Goal: Information Seeking & Learning: Learn about a topic

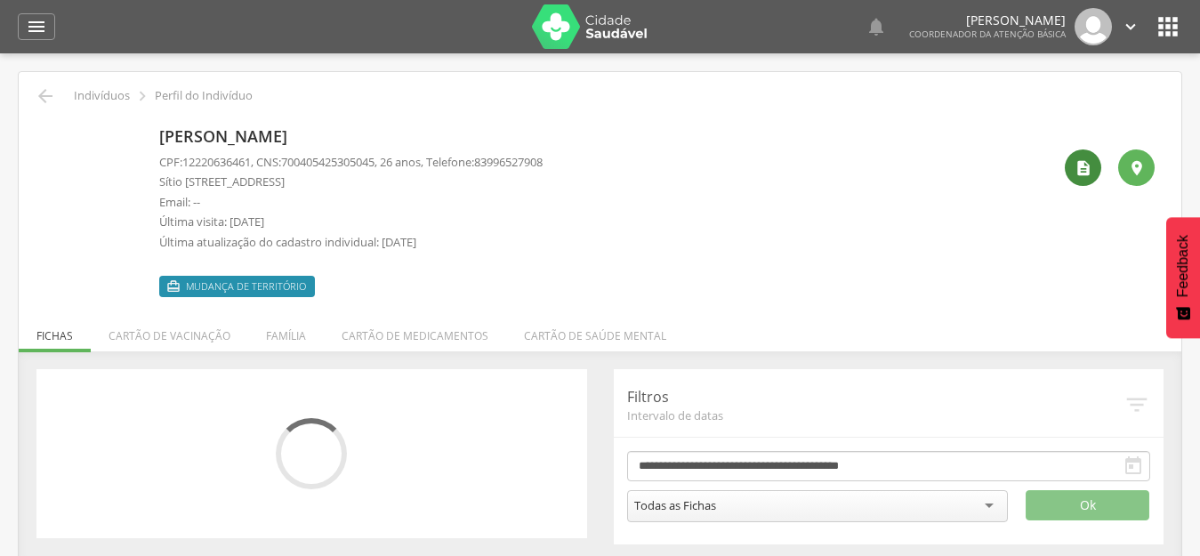
click at [1086, 173] on icon "" at bounding box center [1083, 168] width 18 height 18
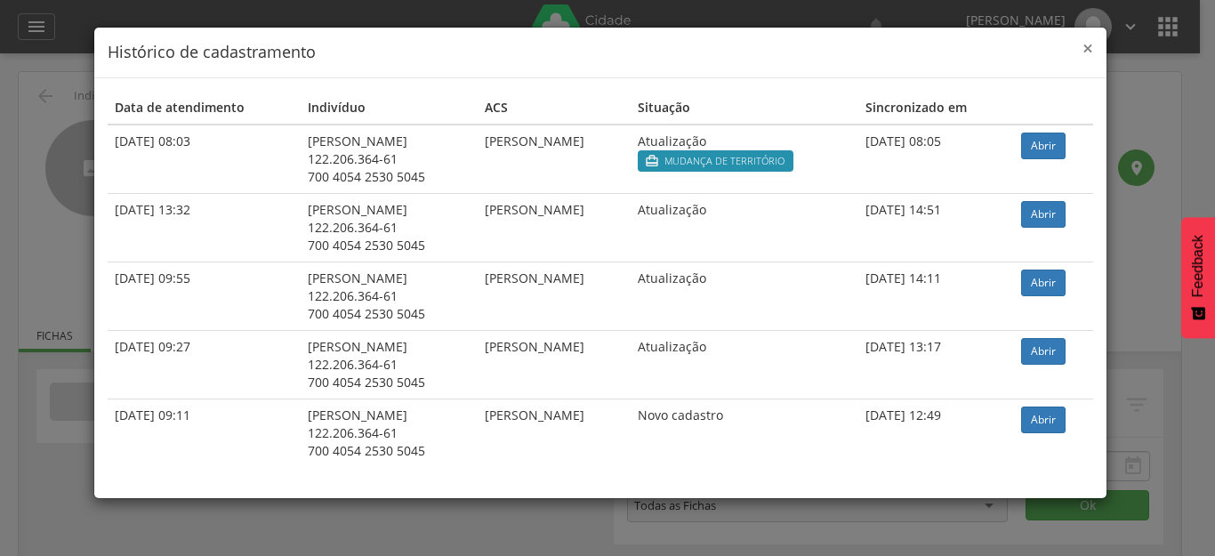
click at [1087, 49] on span "×" at bounding box center [1087, 48] width 11 height 25
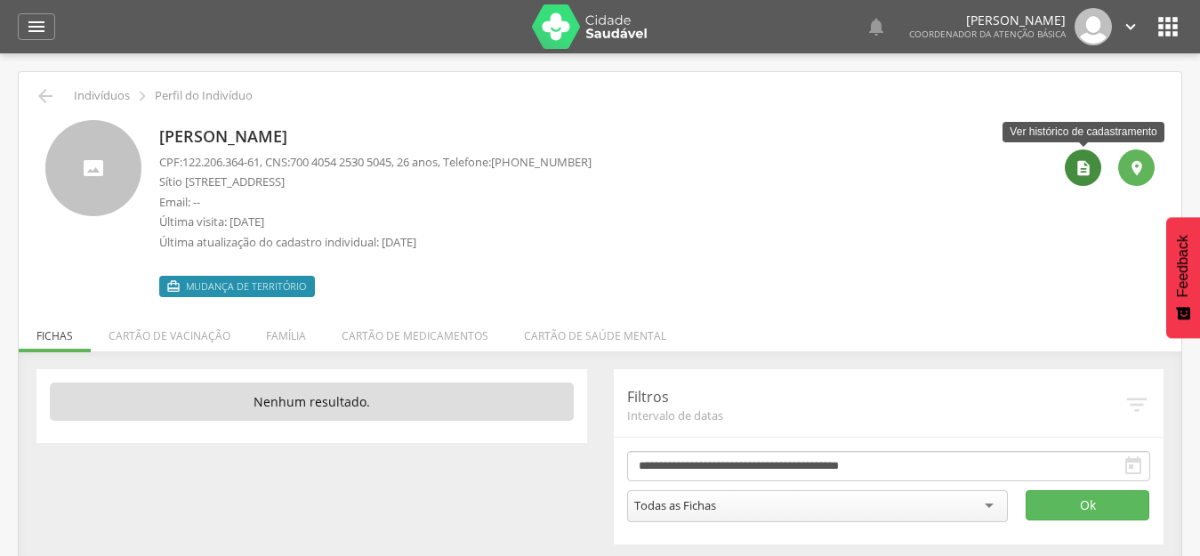
click at [1095, 172] on div "" at bounding box center [1082, 167] width 36 height 36
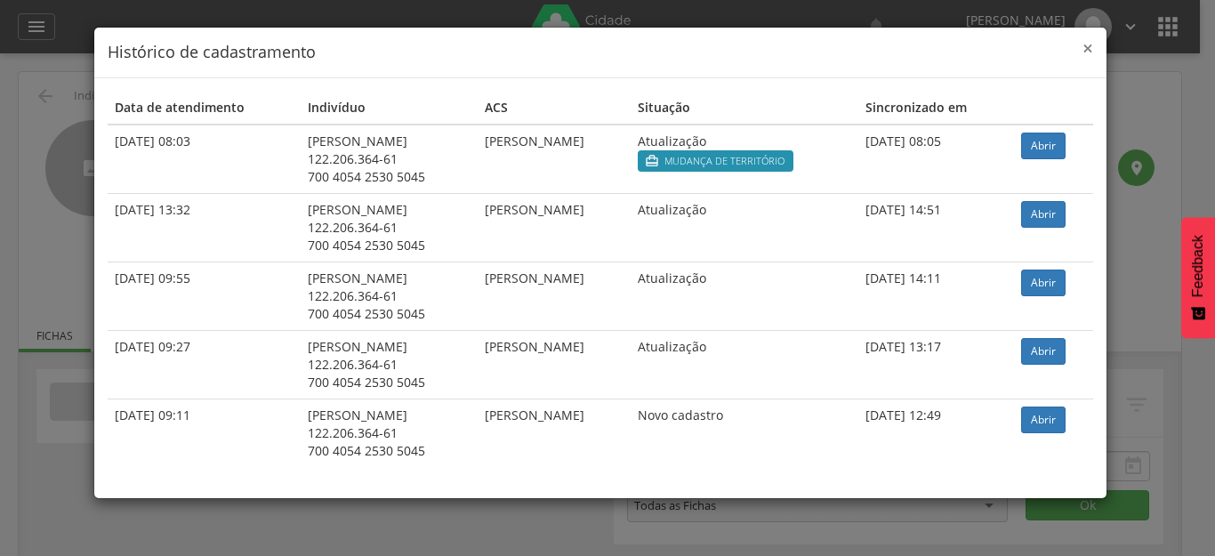
click at [1092, 45] on span "×" at bounding box center [1087, 48] width 11 height 25
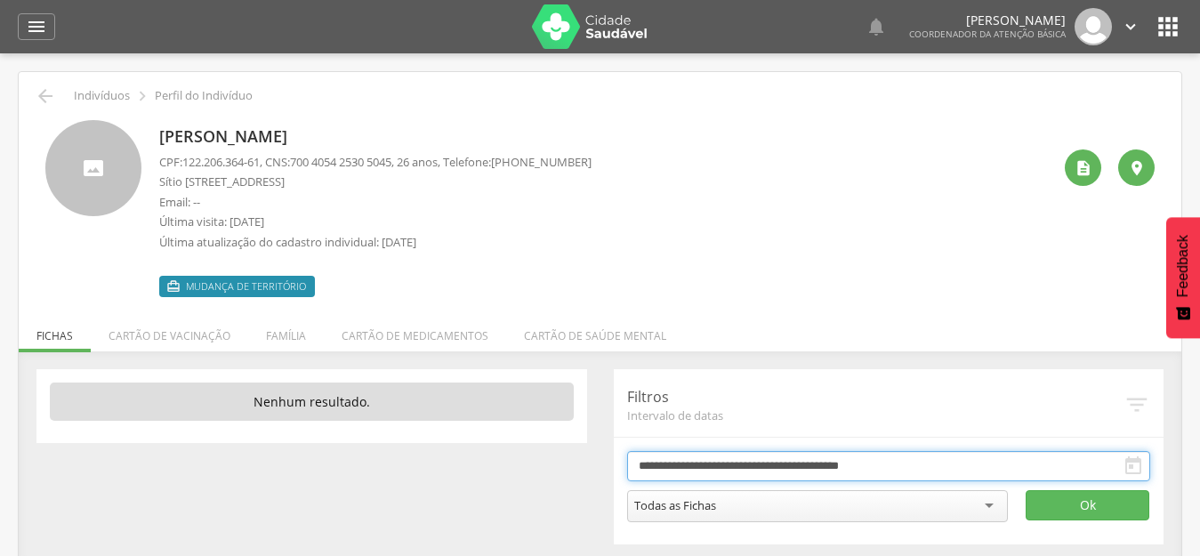
click at [741, 461] on input "**********" at bounding box center [889, 466] width 524 height 30
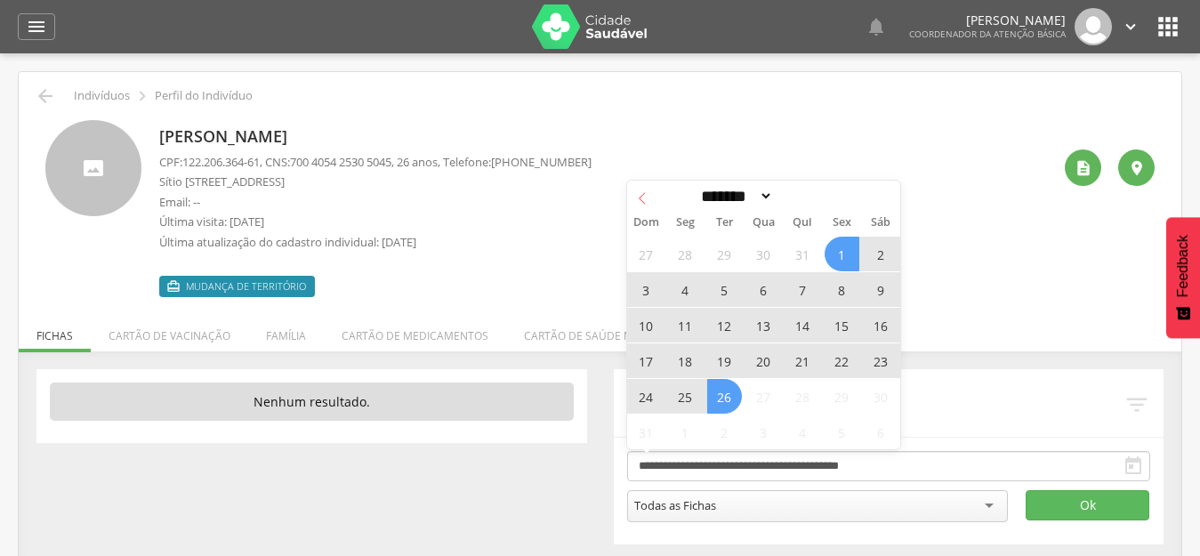
click at [646, 197] on icon at bounding box center [642, 198] width 12 height 12
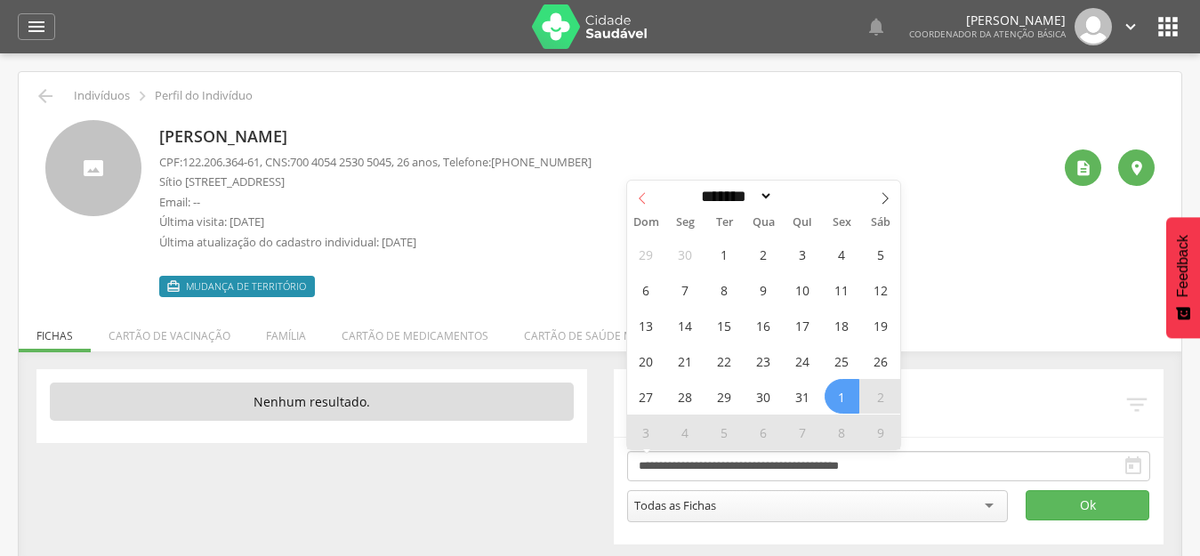
click at [646, 197] on icon at bounding box center [642, 198] width 12 height 12
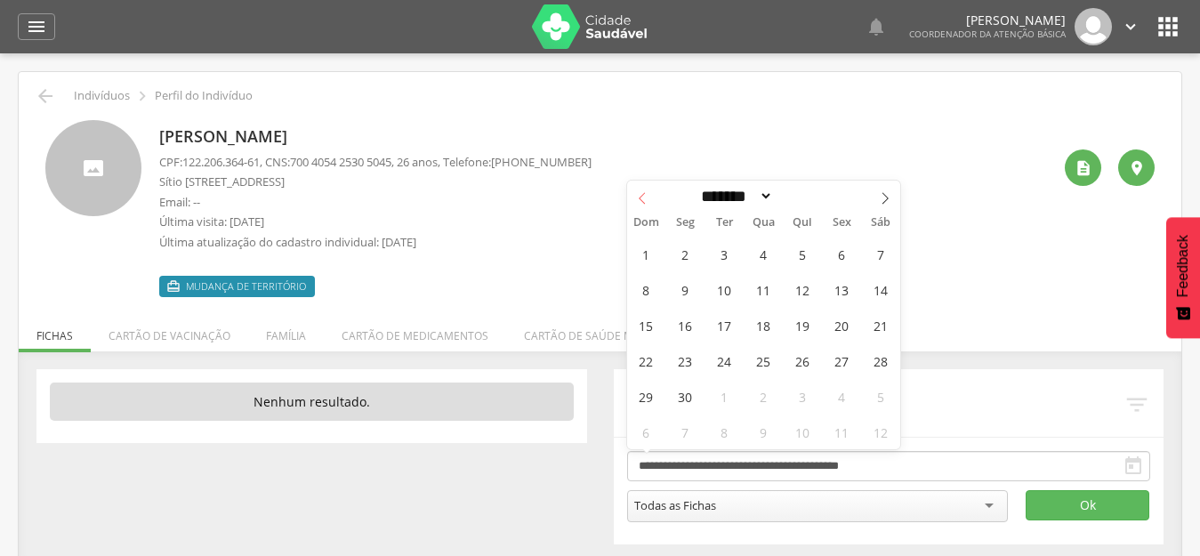
click at [646, 197] on icon at bounding box center [642, 198] width 12 height 12
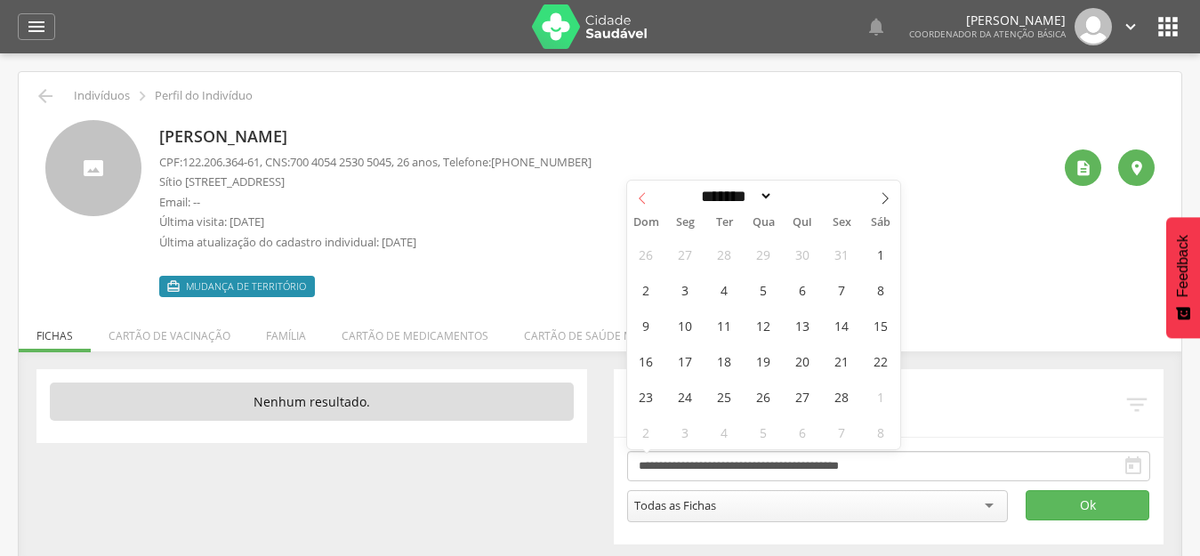
select select "*"
click at [764, 251] on span "1" at bounding box center [763, 254] width 35 height 35
type input "**********"
click at [879, 199] on icon at bounding box center [885, 198] width 12 height 12
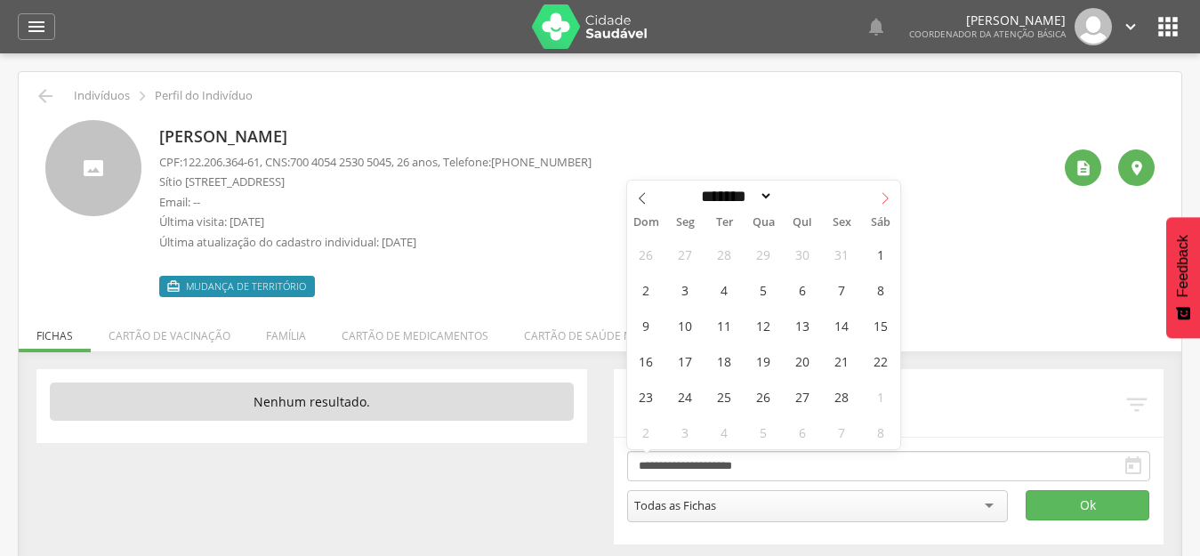
click at [879, 199] on icon at bounding box center [885, 198] width 12 height 12
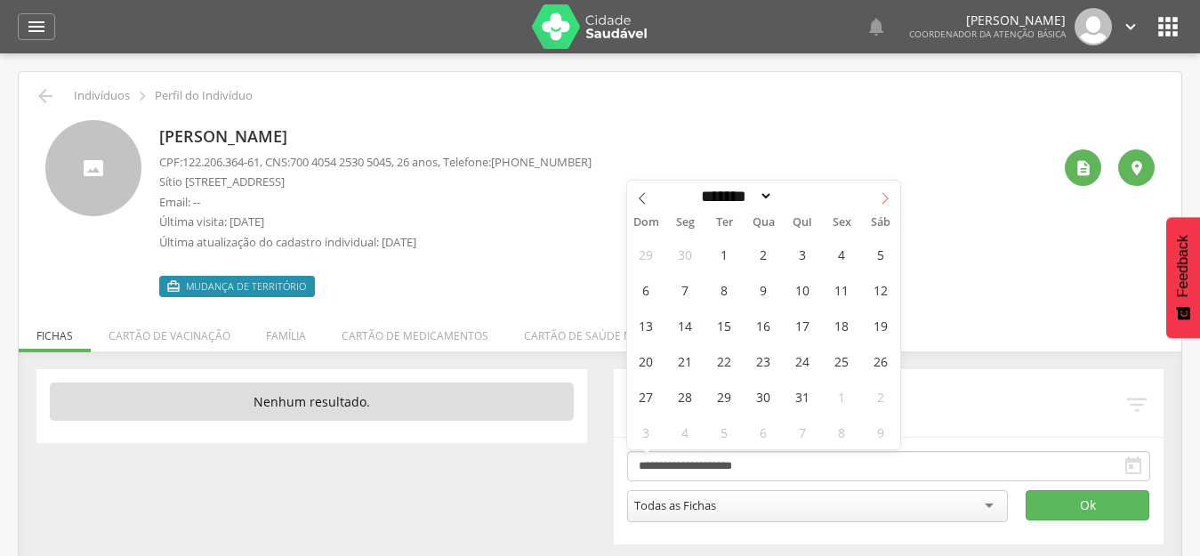
select select "*"
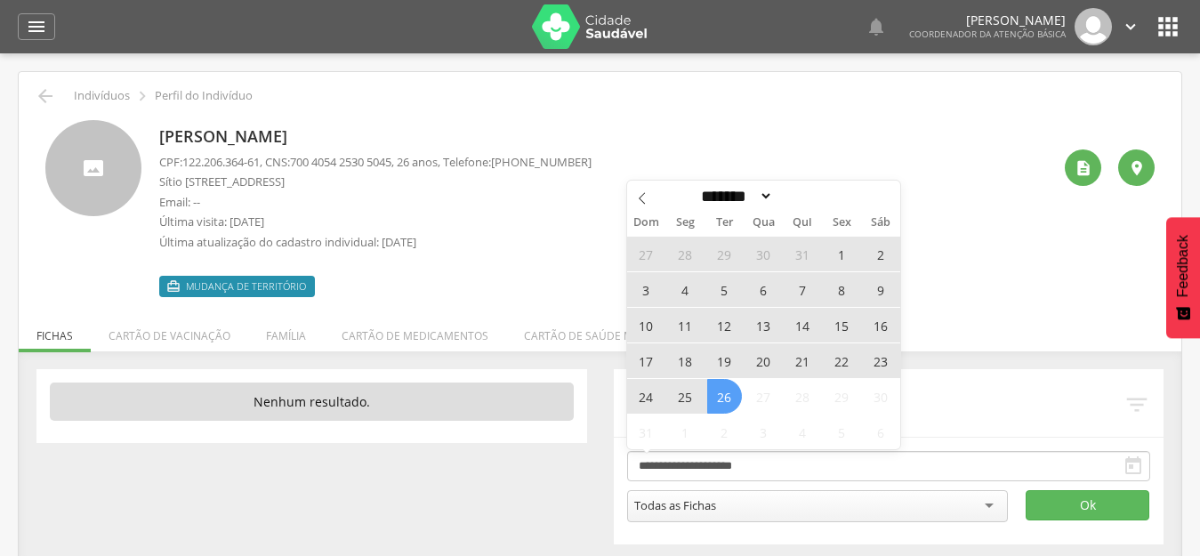
click at [726, 389] on span "26" at bounding box center [724, 396] width 35 height 35
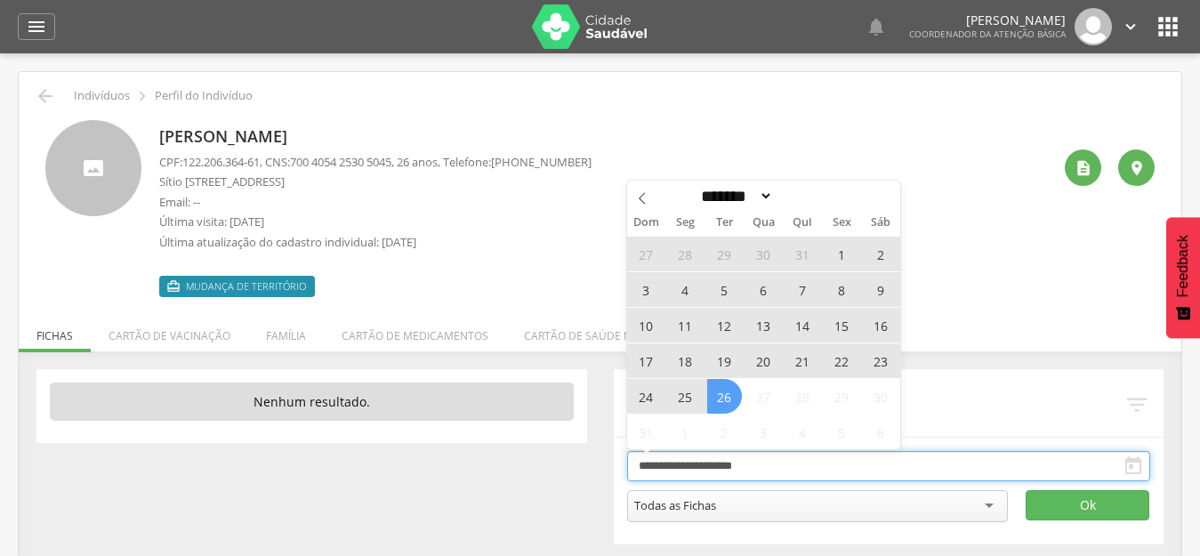
type input "**********"
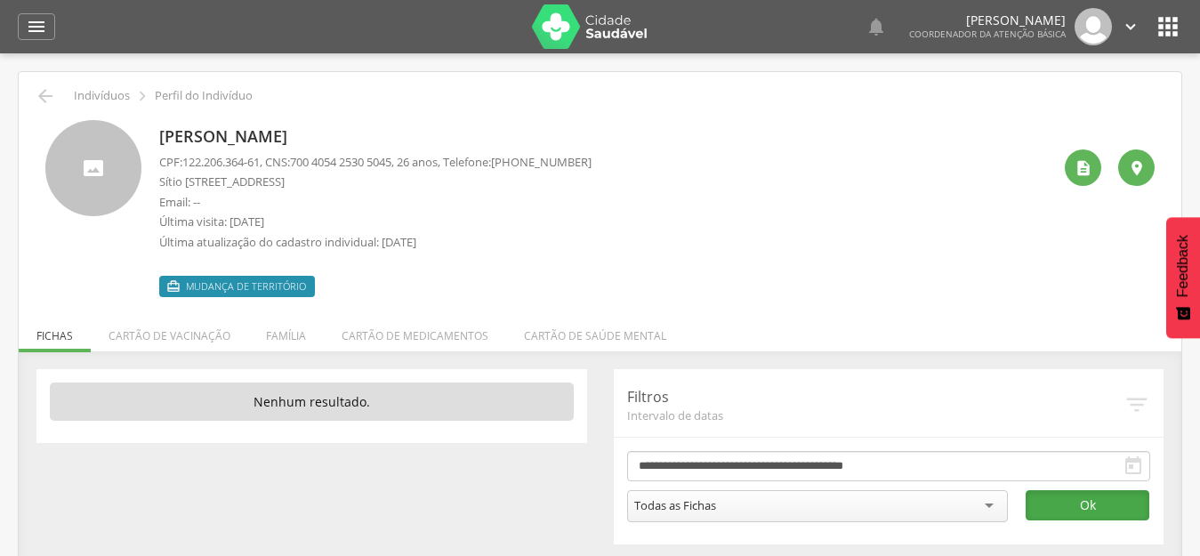
click at [1049, 502] on button "Ok" at bounding box center [1087, 505] width 124 height 30
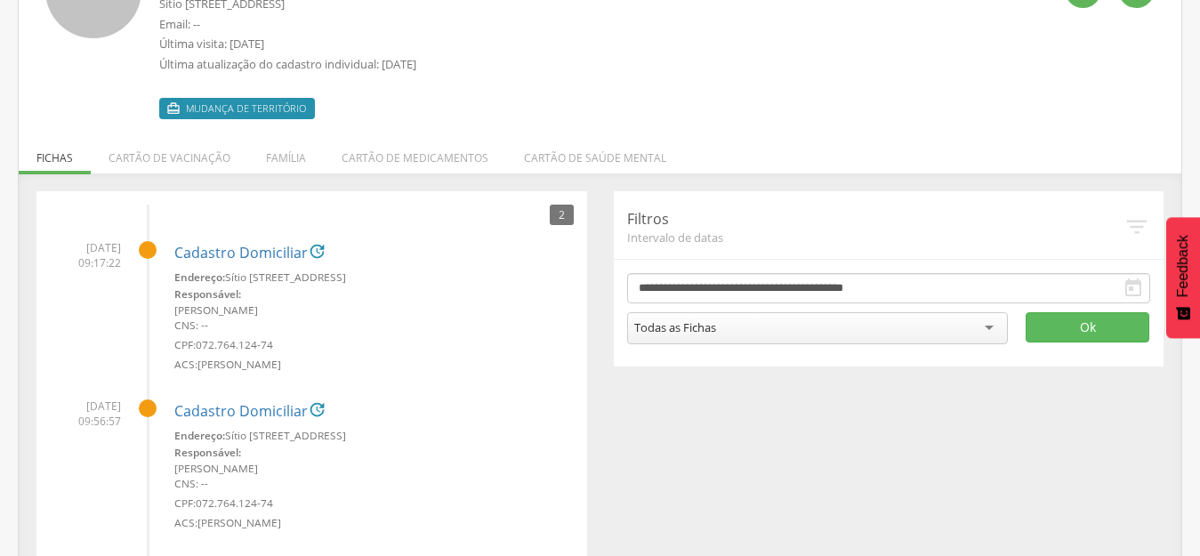
scroll to position [224, 0]
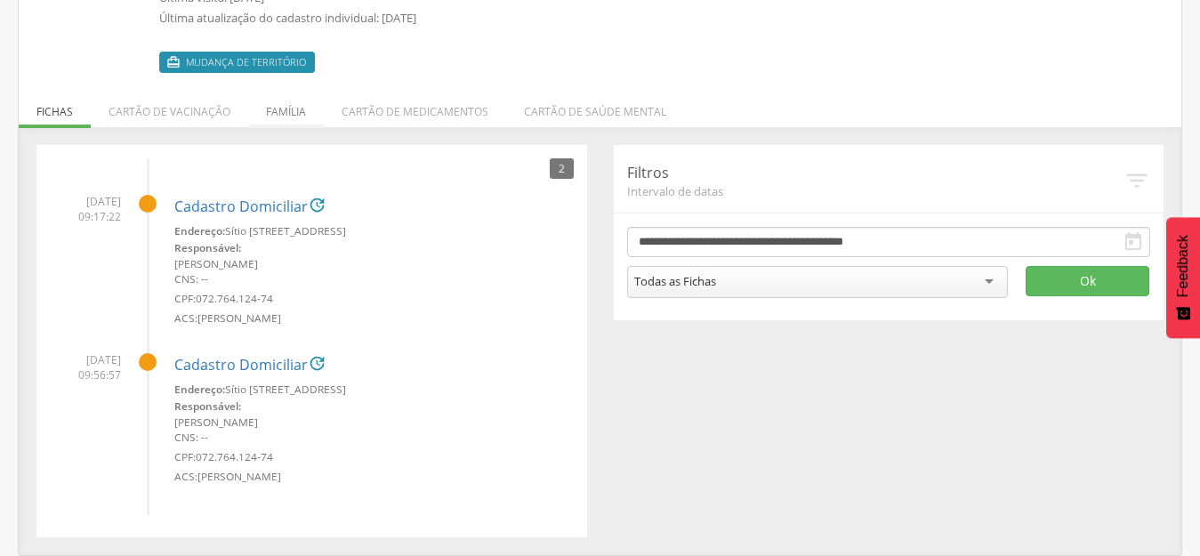
click at [289, 111] on li "Família" at bounding box center [286, 107] width 76 height 42
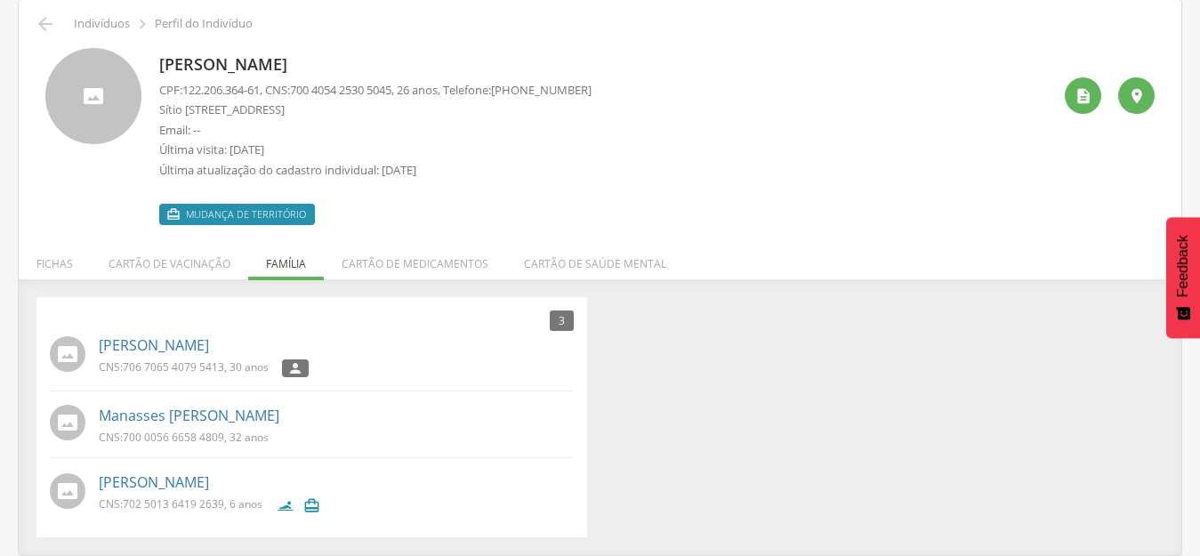
scroll to position [72, 0]
click at [50, 263] on li "Fichas" at bounding box center [55, 259] width 72 height 42
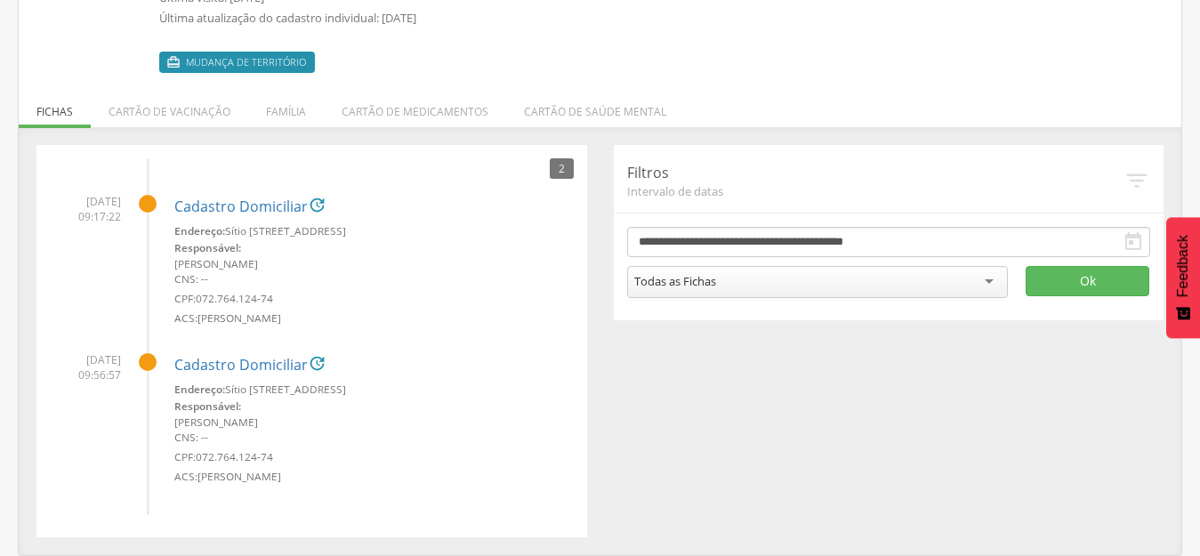
scroll to position [0, 0]
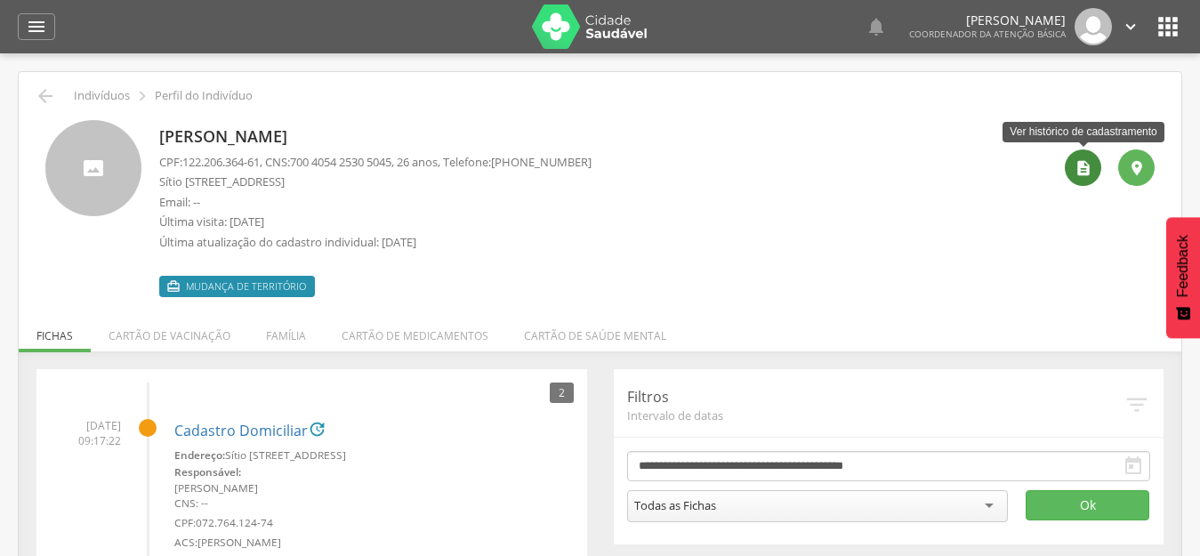
click at [1079, 177] on div "" at bounding box center [1082, 167] width 36 height 36
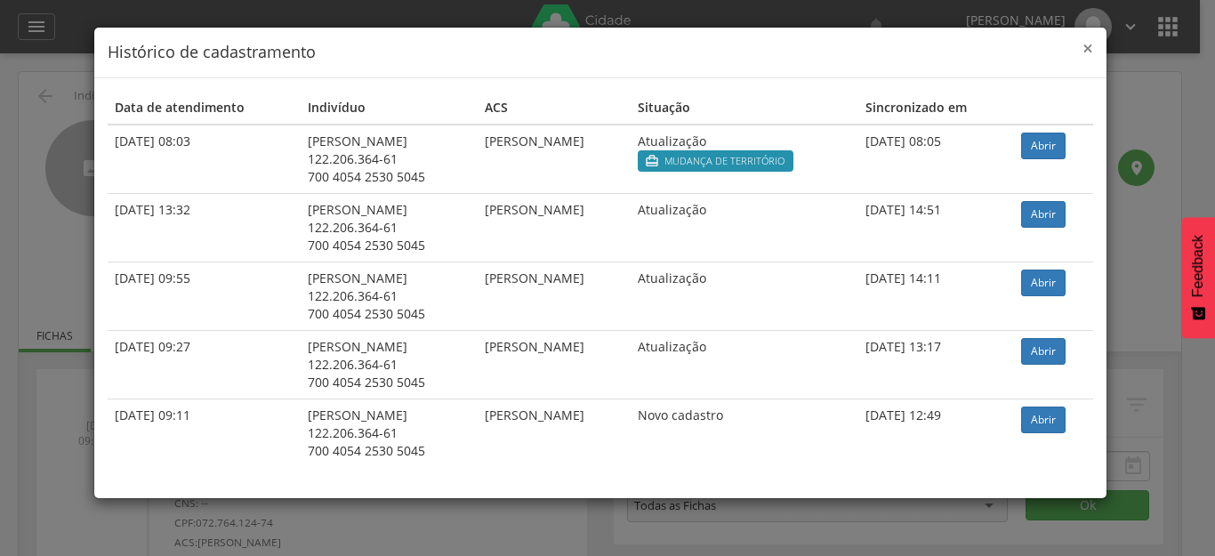
click at [1088, 50] on span "×" at bounding box center [1087, 48] width 11 height 25
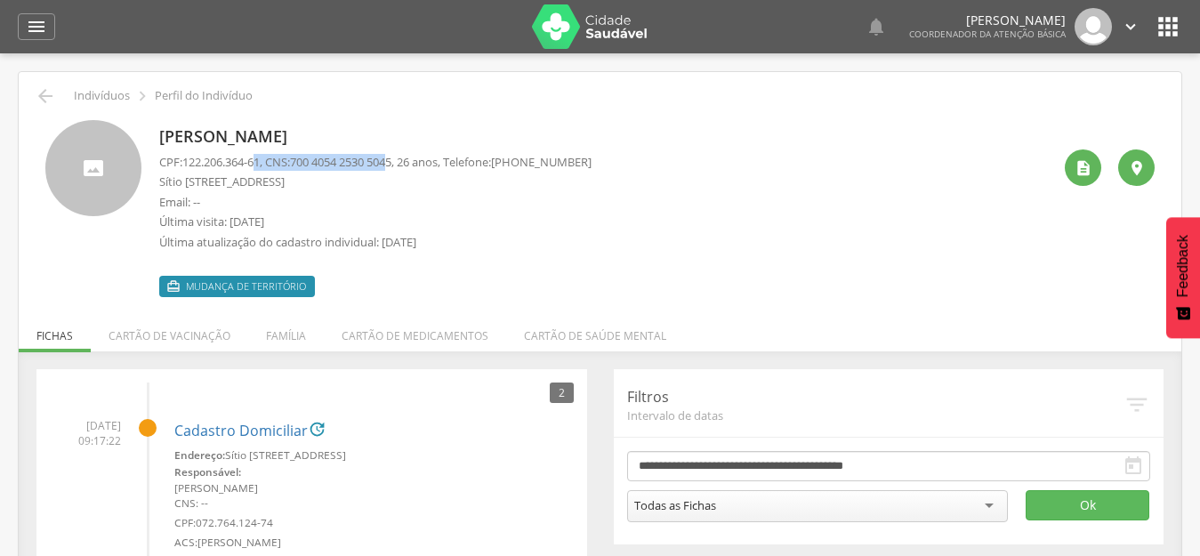
drag, startPoint x: 406, startPoint y: 160, endPoint x: 264, endPoint y: 165, distance: 142.3
click at [264, 165] on p "CPF: 122.206.364-61 , CNS: 700 4054 2530 5045 , 26 anos, Telefone: (83) 99652-7…" at bounding box center [375, 162] width 432 height 17
drag, startPoint x: 301, startPoint y: 132, endPoint x: 218, endPoint y: 140, distance: 83.9
click at [218, 140] on p "[PERSON_NAME]" at bounding box center [375, 136] width 432 height 23
copy p "Lindayane"
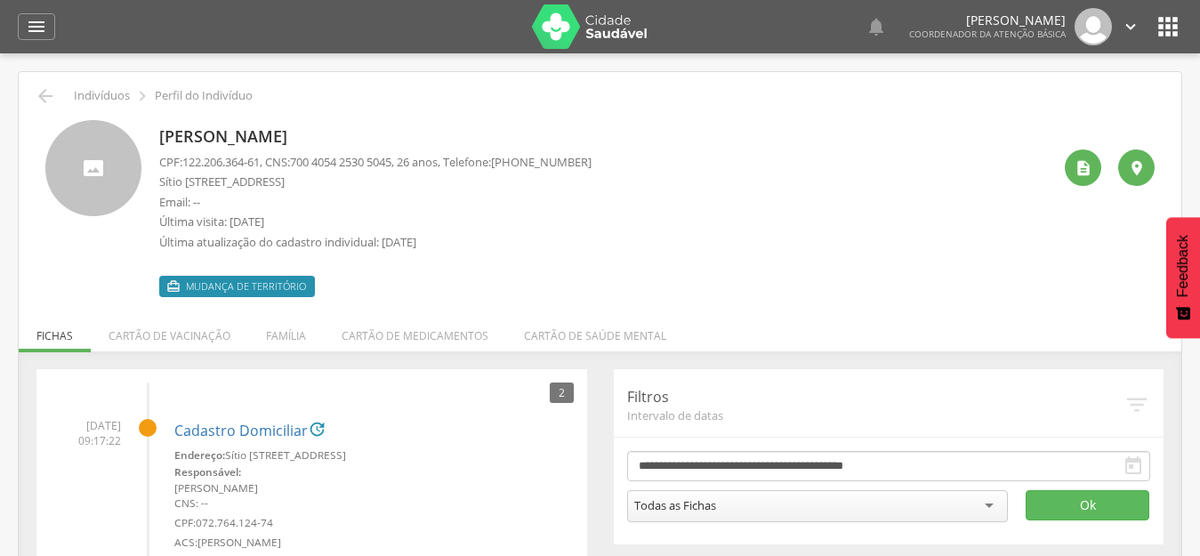
click at [615, 222] on div "Maria Lindayane Bezerra Leite CPF: 122.206.364-61 , CNS: 700 4054 2530 5045 , 2…" at bounding box center [605, 208] width 892 height 177
click at [1079, 156] on div "" at bounding box center [1082, 167] width 36 height 36
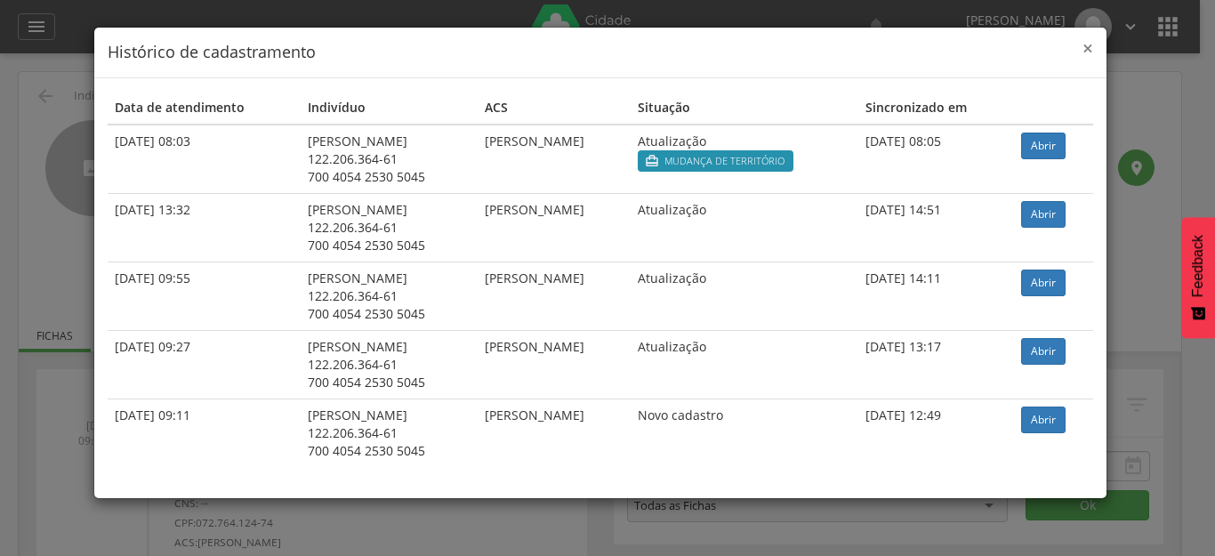
drag, startPoint x: 1091, startPoint y: 51, endPoint x: 616, endPoint y: 121, distance: 480.0
click at [1091, 50] on span "×" at bounding box center [1087, 48] width 11 height 25
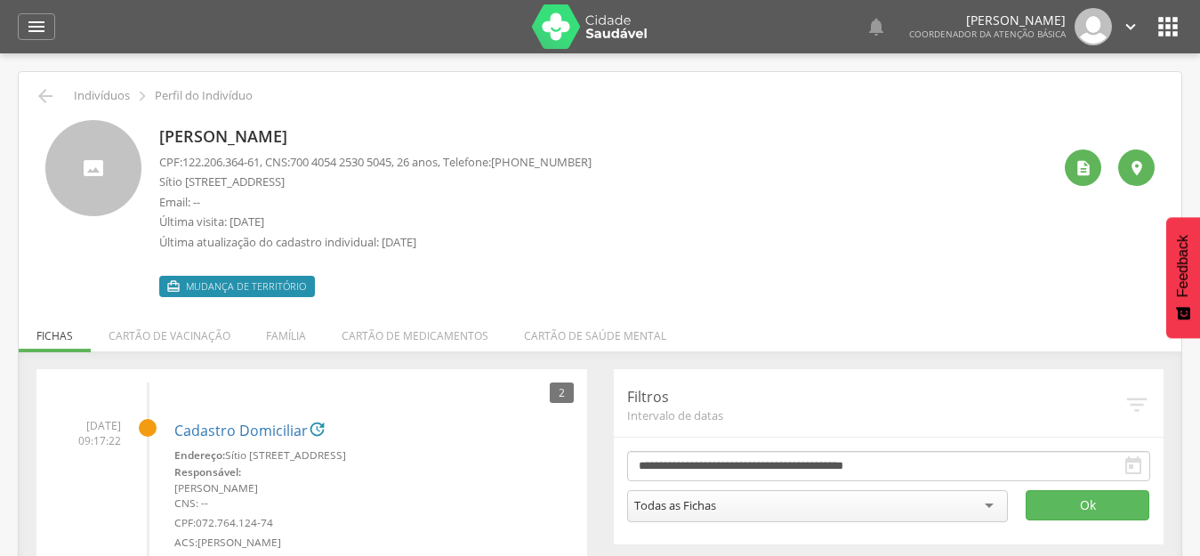
click at [325, 137] on p "[PERSON_NAME]" at bounding box center [375, 136] width 432 height 23
copy p "[PERSON_NAME]"
click at [675, 181] on div "Maria Lindayane Bezerra Leite CPF: 122.206.364-61 , CNS: 700 4054 2530 5045 , 2…" at bounding box center [605, 208] width 892 height 177
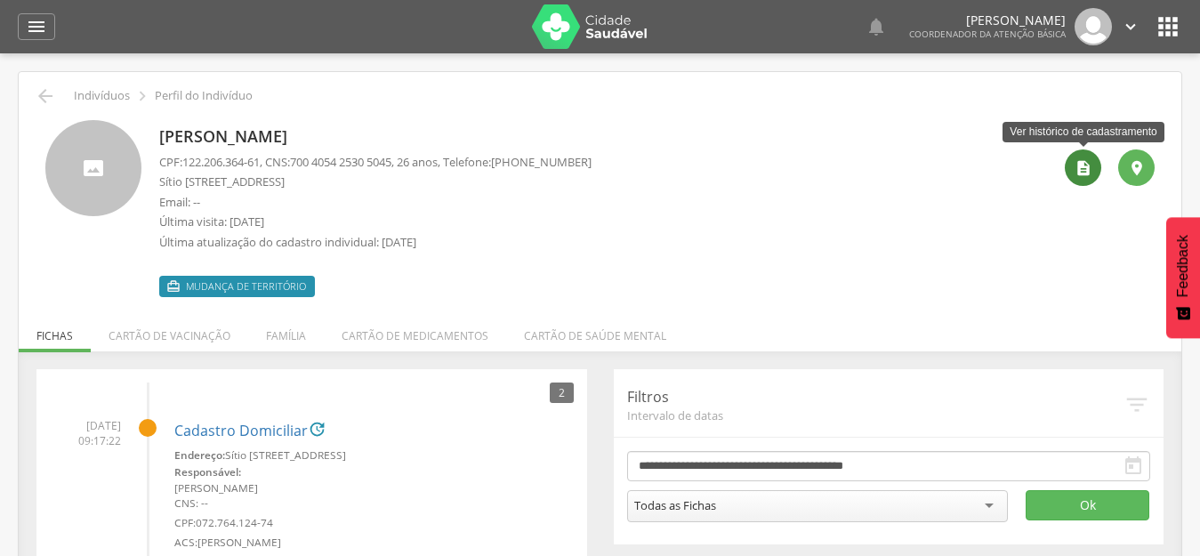
click at [1087, 171] on icon "" at bounding box center [1083, 168] width 18 height 18
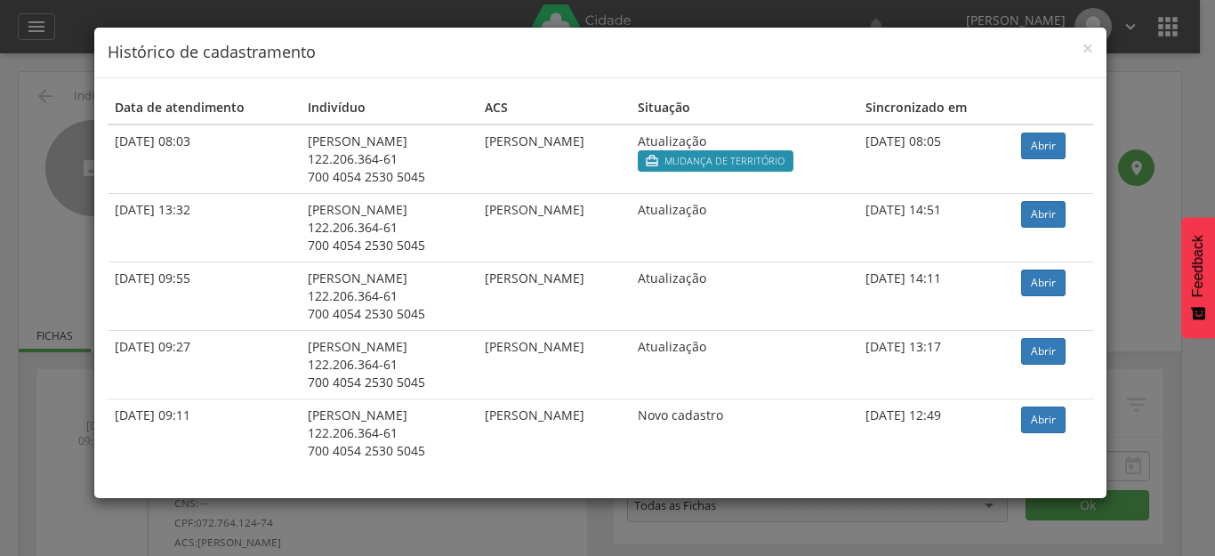
drag, startPoint x: 996, startPoint y: 148, endPoint x: 785, endPoint y: 149, distance: 210.7
click at [785, 149] on tr "19/07/2022 08:03 Maria Lindayane Bezerra Leite 122.206.364-61 700 4054 2530 504…" at bounding box center [600, 158] width 985 height 69
click at [947, 170] on td "19/07/2022 08:05" at bounding box center [936, 158] width 156 height 69
drag, startPoint x: 229, startPoint y: 142, endPoint x: 92, endPoint y: 140, distance: 136.9
click at [92, 140] on div "× Histórico de cadastramento Data de atendimento Indivíduo ACS Situação Sincron…" at bounding box center [607, 278] width 1215 height 556
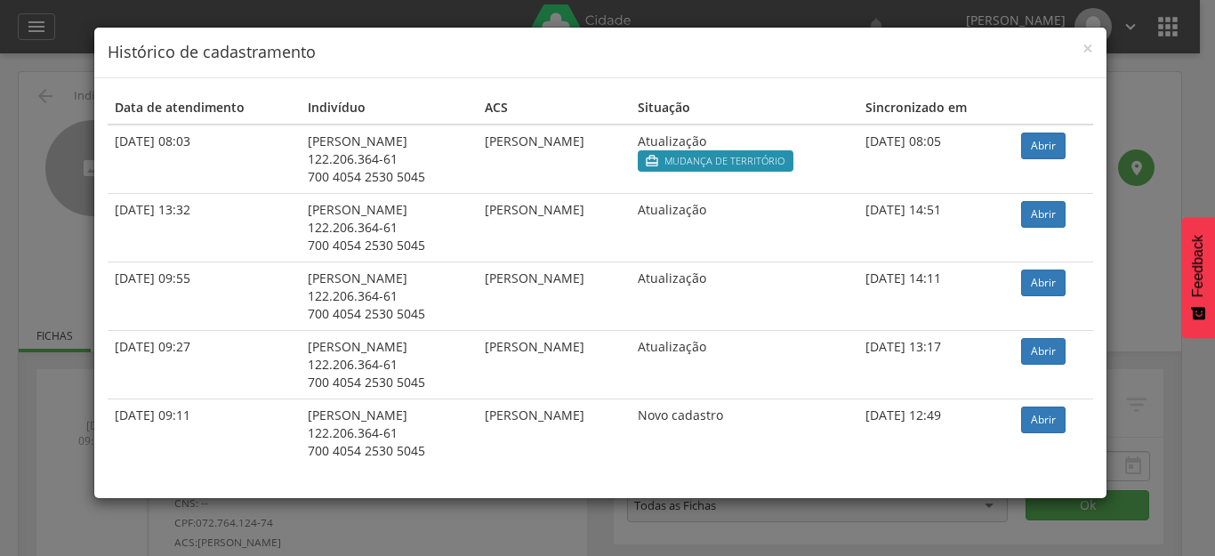
click at [184, 154] on td "19/07/2022 08:03" at bounding box center [205, 158] width 194 height 69
drag, startPoint x: 221, startPoint y: 145, endPoint x: 111, endPoint y: 147, distance: 109.4
click at [111, 147] on td "19/07/2022 08:03" at bounding box center [205, 158] width 194 height 69
click at [1084, 44] on span "×" at bounding box center [1087, 48] width 11 height 25
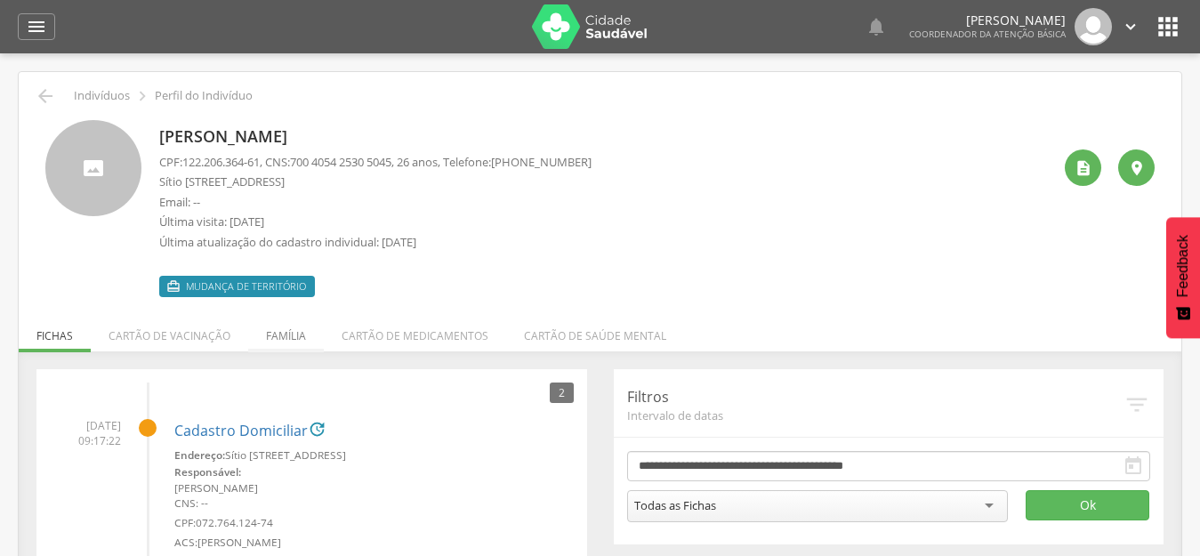
click at [297, 336] on li "Família" at bounding box center [286, 331] width 76 height 42
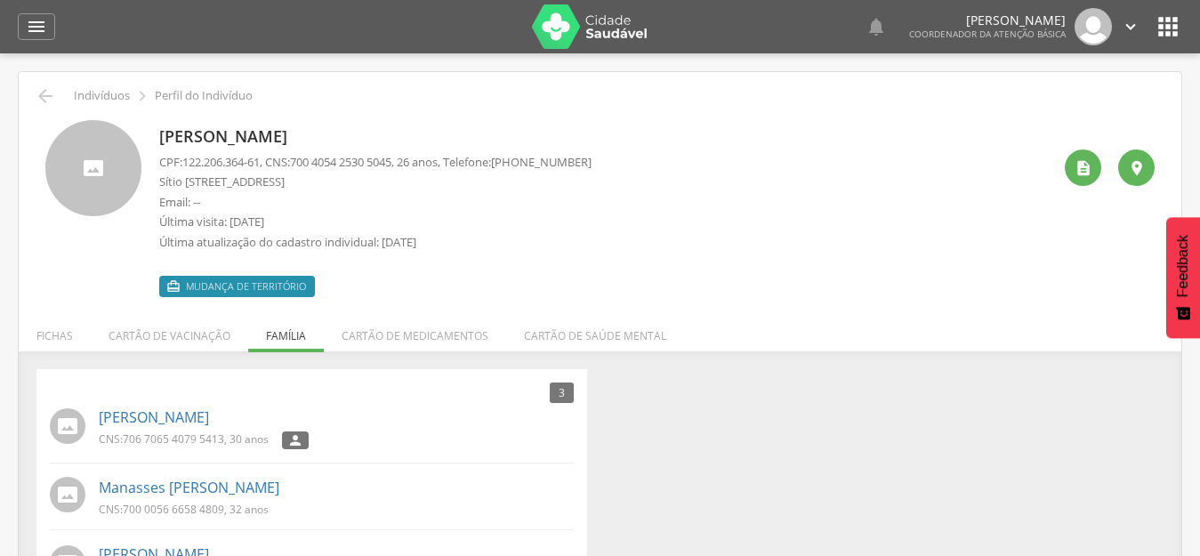
click at [799, 297] on div " Indivíduos  Perfil do Indivíduo Maria Lindayane Bezerra Leite CPF: 122.206.3…" at bounding box center [600, 349] width 1162 height 555
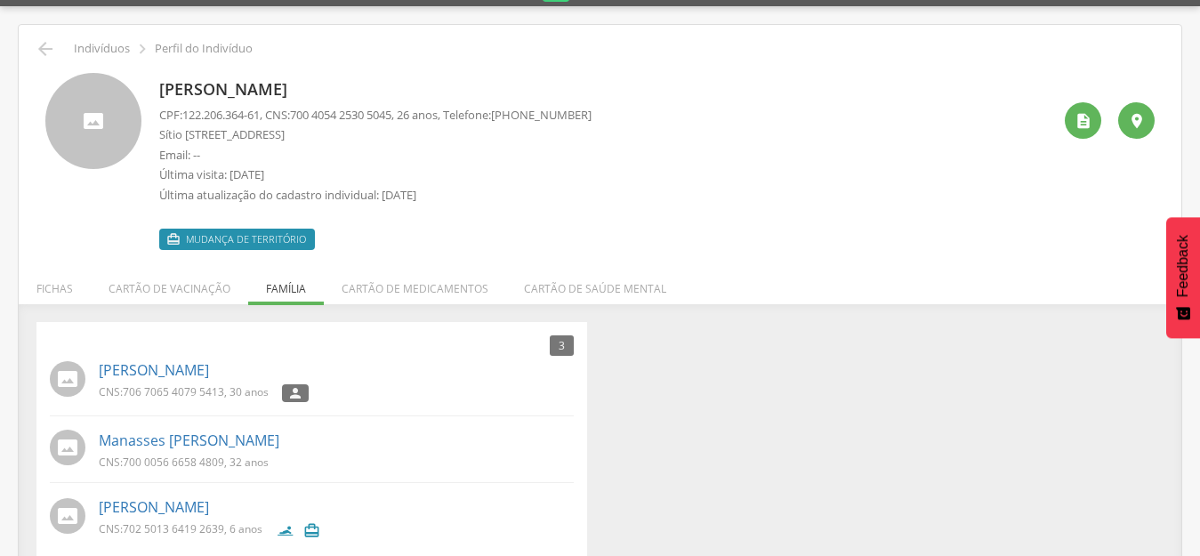
scroll to position [72, 0]
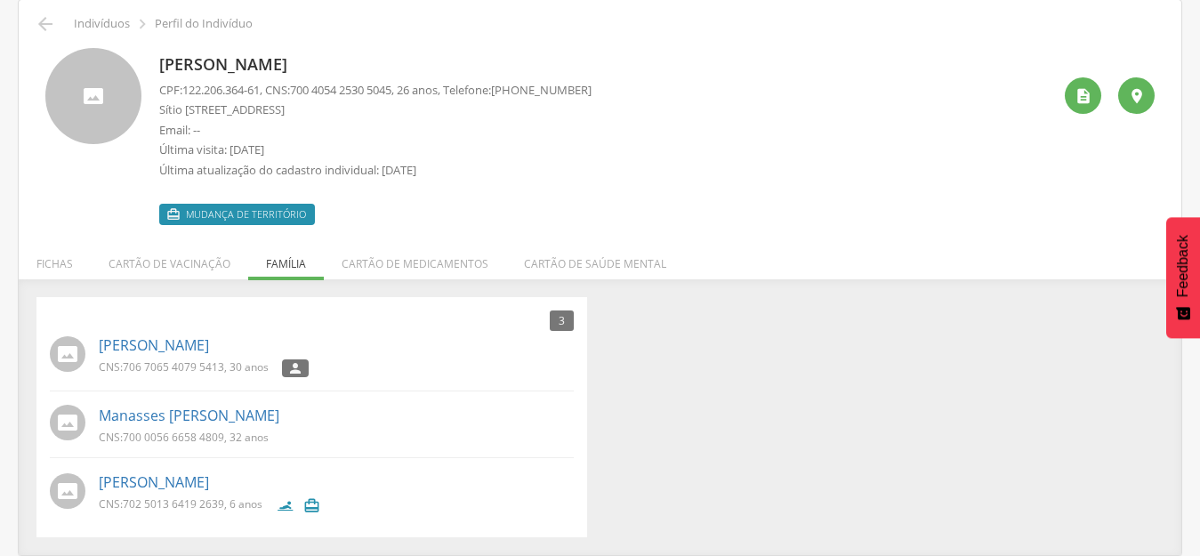
click at [650, 160] on div "Maria Lindayane Bezerra Leite CPF: 122.206.364-61 , CNS: 700 4054 2530 5045 , 2…" at bounding box center [605, 136] width 892 height 177
click at [1076, 100] on icon "" at bounding box center [1083, 96] width 18 height 18
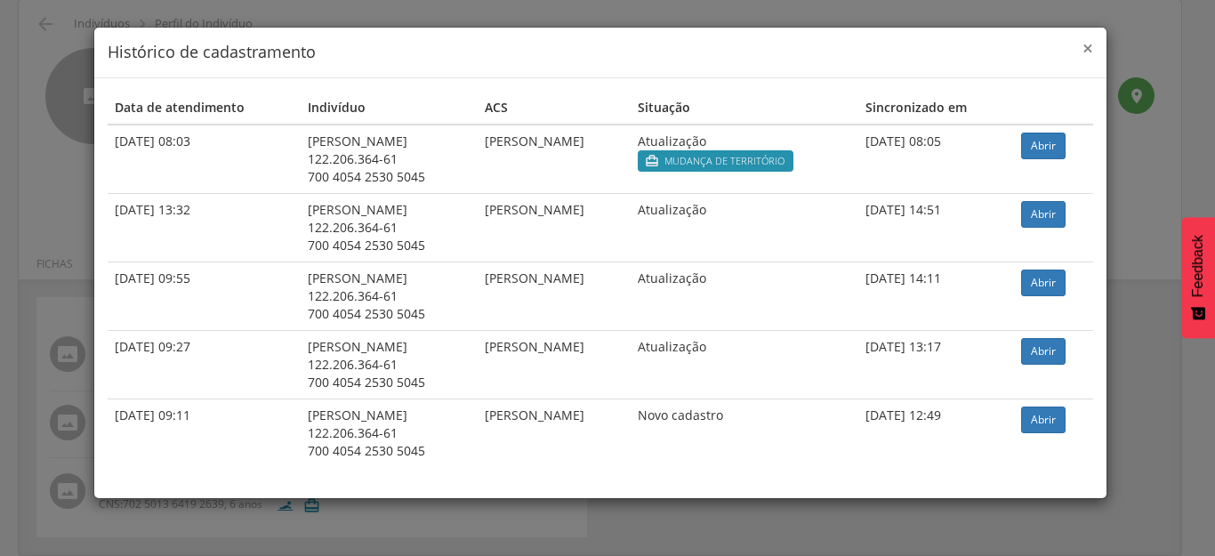
click at [1083, 51] on span "×" at bounding box center [1087, 48] width 11 height 25
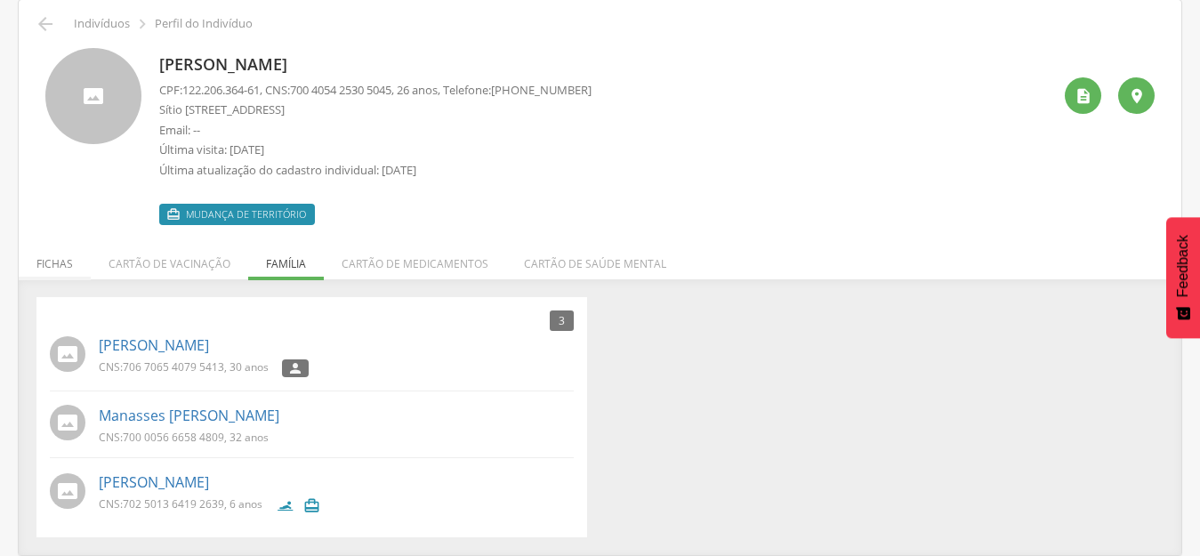
click at [44, 269] on li "Fichas" at bounding box center [55, 259] width 72 height 42
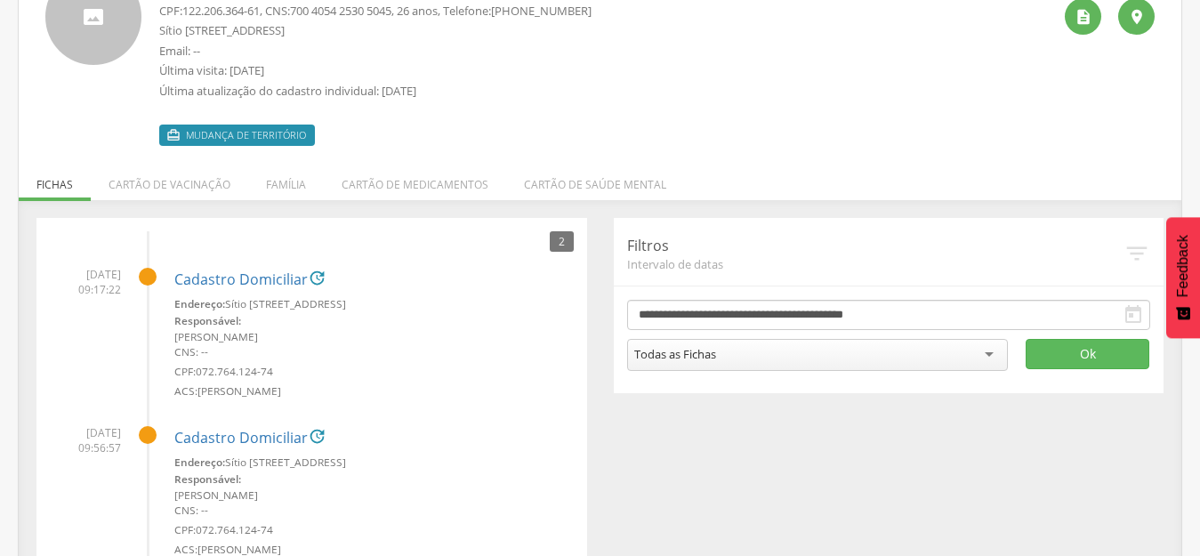
scroll to position [224, 0]
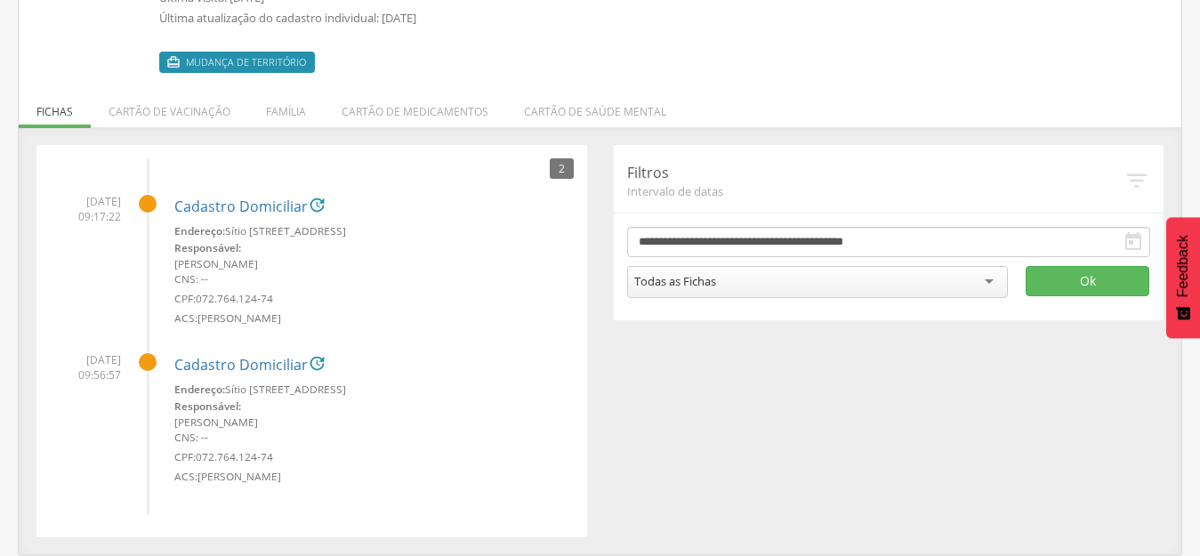
click at [704, 284] on div "Todas as Fichas" at bounding box center [675, 281] width 82 height 16
click at [1071, 360] on div "**********" at bounding box center [599, 341] width 1153 height 392
click at [1069, 277] on button "Ok" at bounding box center [1087, 281] width 124 height 30
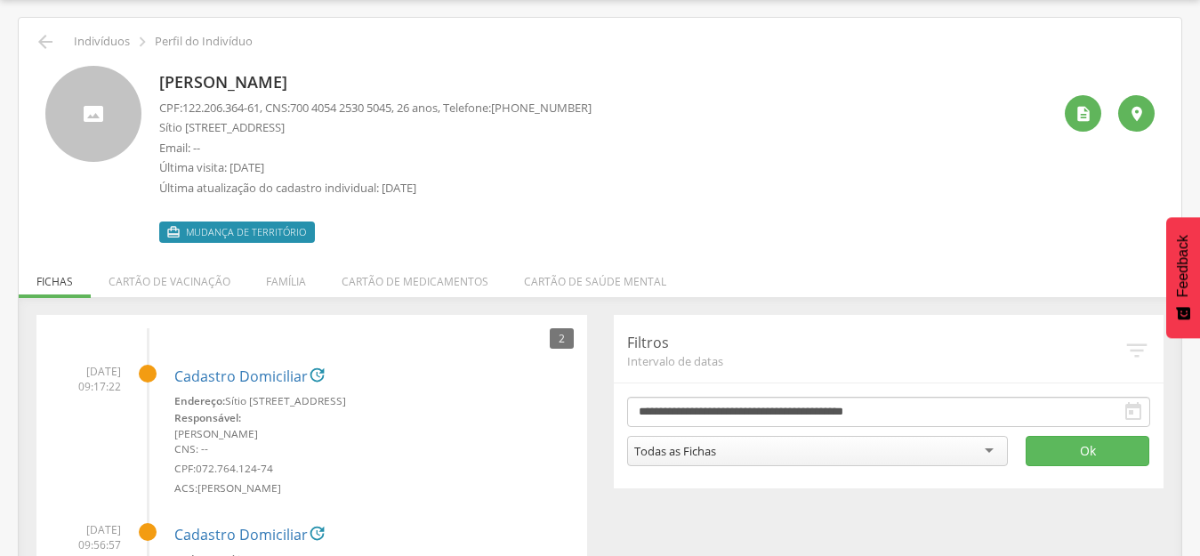
scroll to position [46, 0]
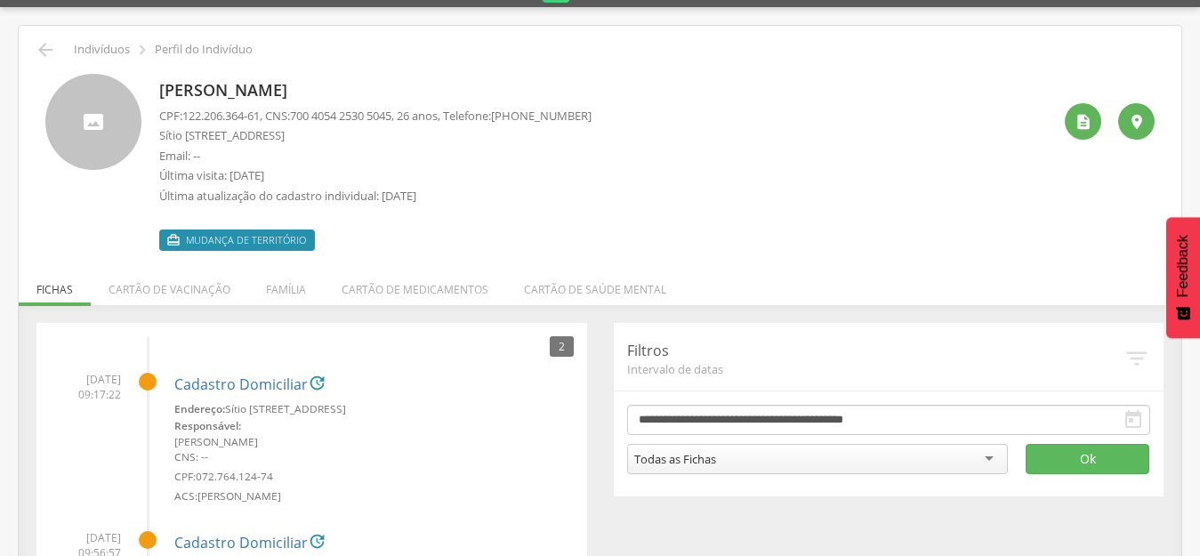
click at [718, 191] on div "Maria Lindayane Bezerra Leite CPF: 122.206.364-61 , CNS: 700 4054 2530 5045 , 2…" at bounding box center [605, 162] width 892 height 177
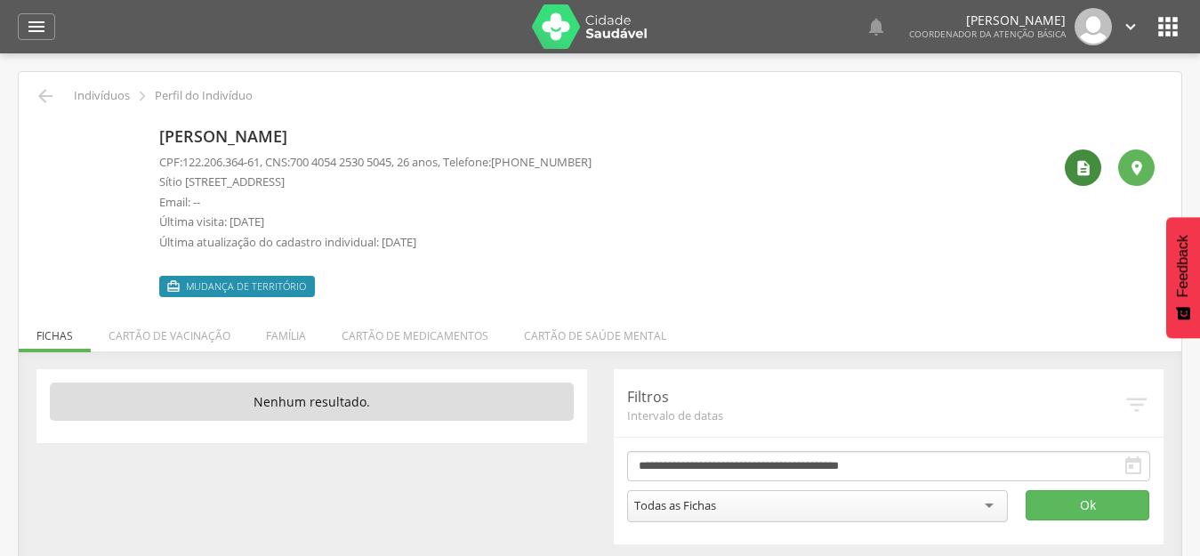
click at [1078, 159] on icon "" at bounding box center [1083, 168] width 18 height 18
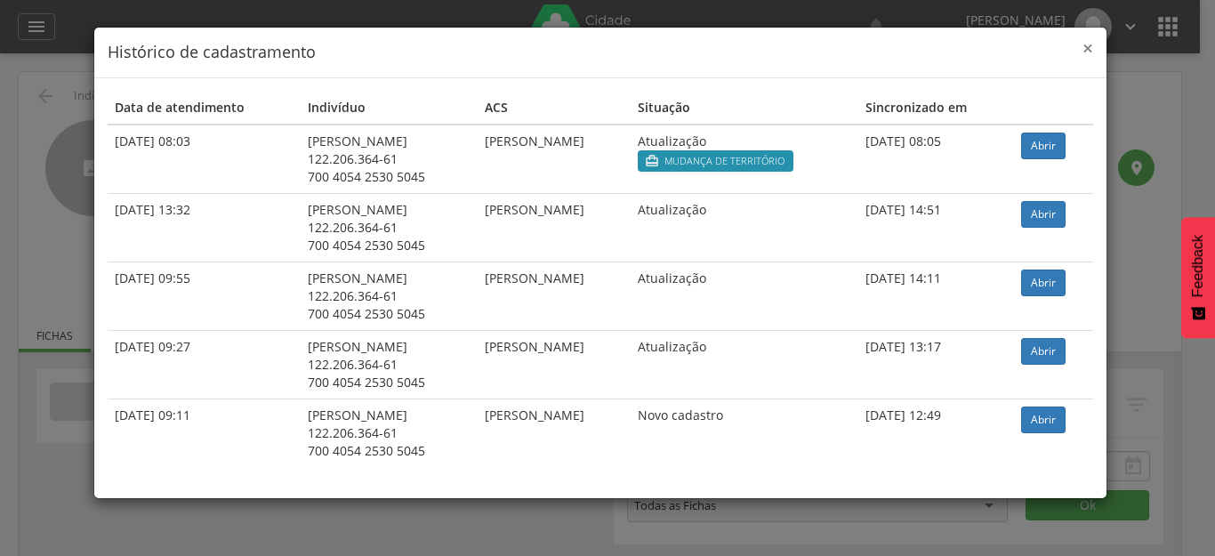
click at [1084, 43] on span "×" at bounding box center [1087, 48] width 11 height 25
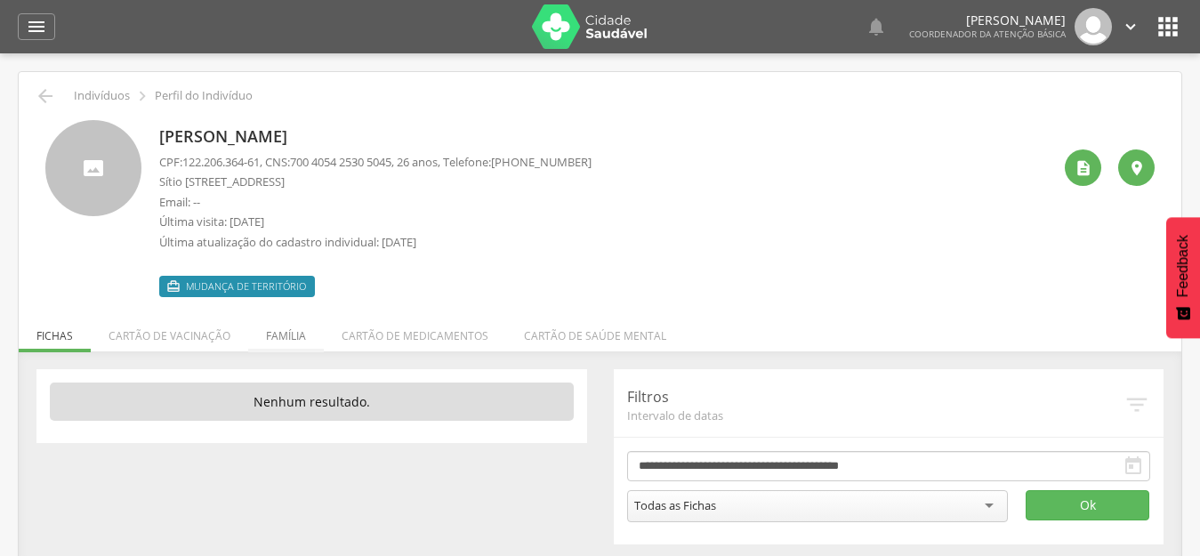
click at [284, 341] on li "Família" at bounding box center [286, 331] width 76 height 42
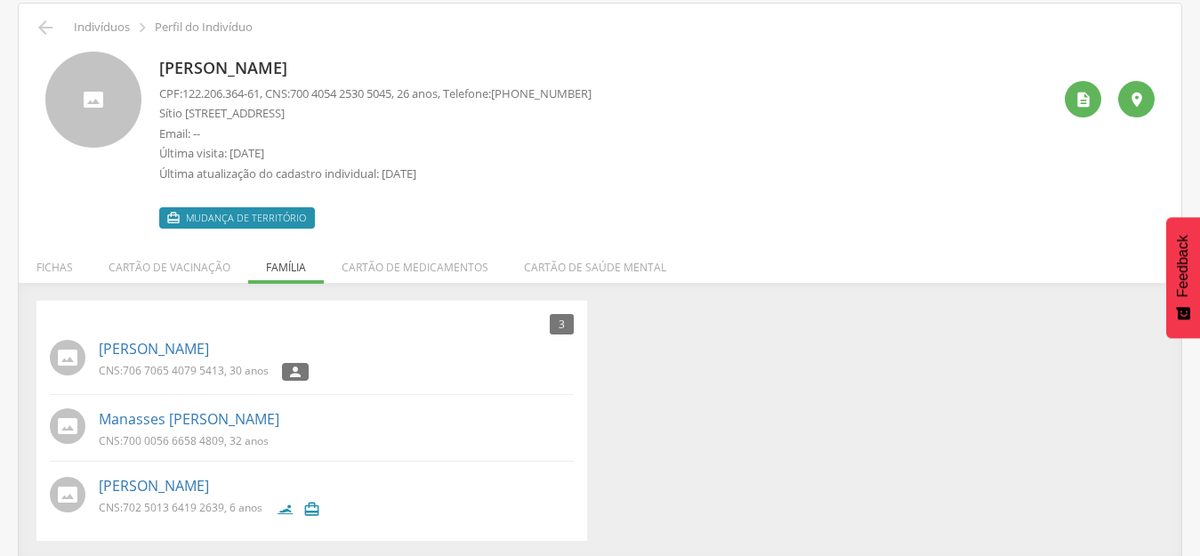
scroll to position [72, 0]
